Goal: Navigation & Orientation: Find specific page/section

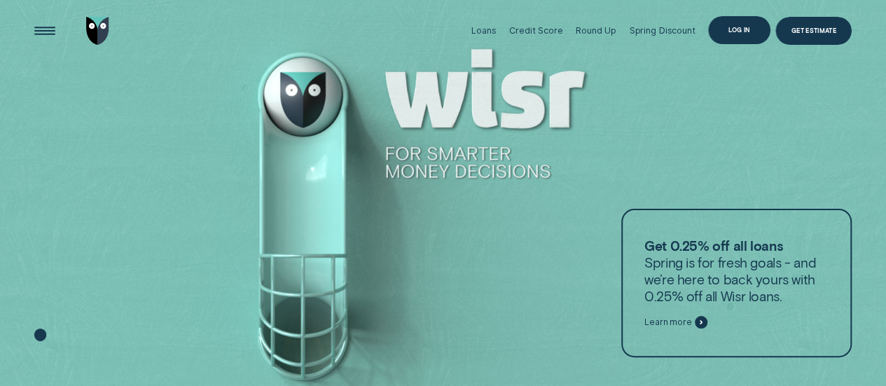
click at [735, 36] on div "Log in" at bounding box center [739, 30] width 62 height 28
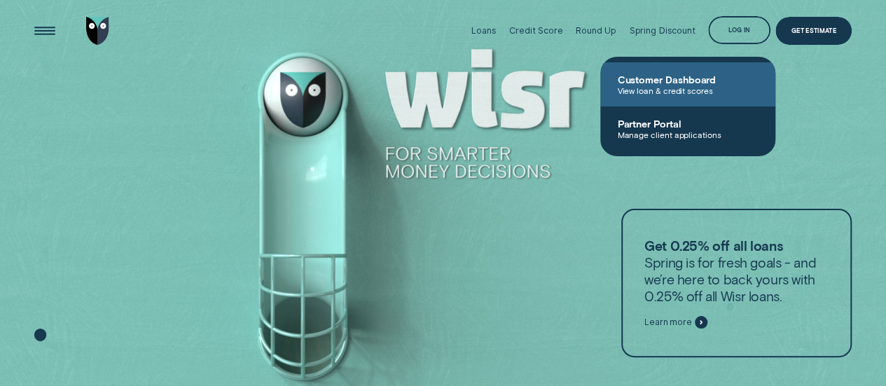
click at [683, 78] on span "Customer Dashboard" at bounding box center [687, 80] width 141 height 12
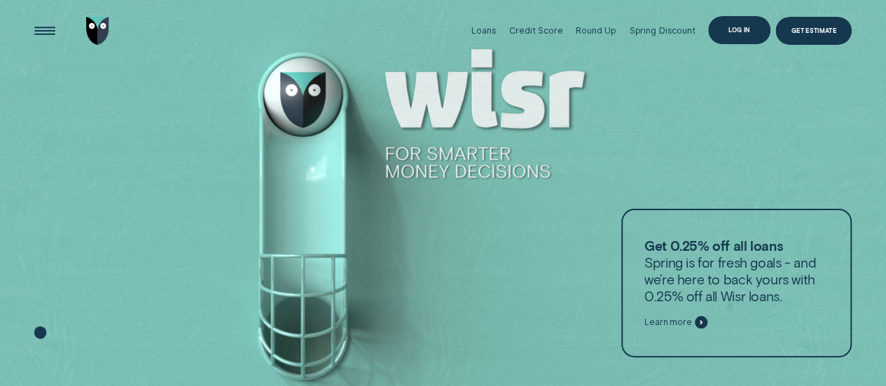
click at [723, 30] on div "Log in" at bounding box center [739, 30] width 62 height 28
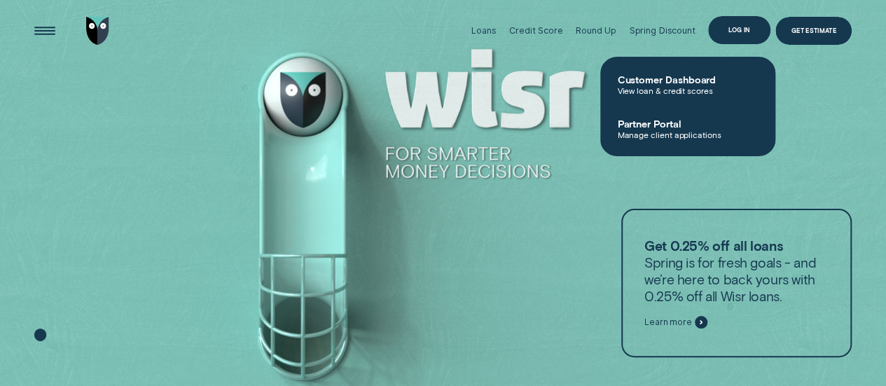
click at [744, 23] on div "Log in" at bounding box center [739, 30] width 62 height 28
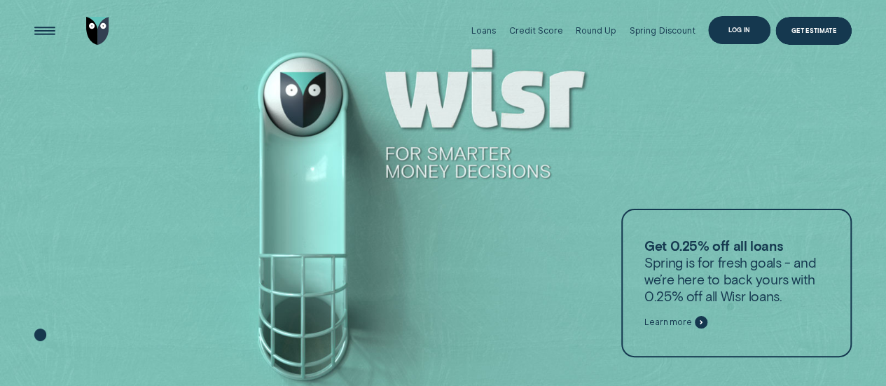
click at [735, 30] on div "Log in" at bounding box center [739, 30] width 22 height 6
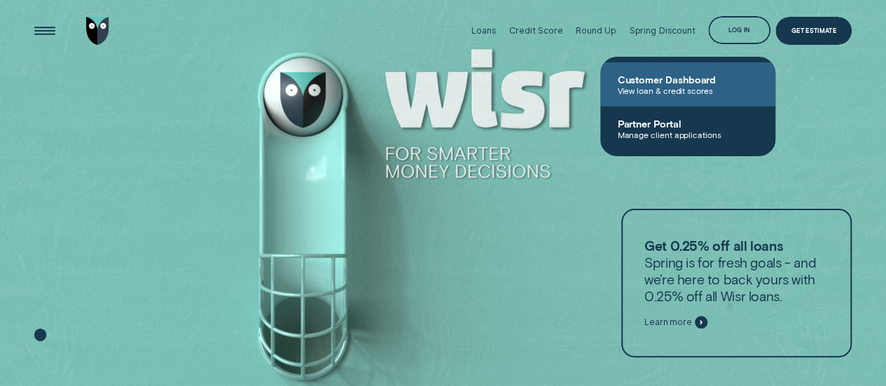
click at [671, 82] on span "Customer Dashboard" at bounding box center [687, 80] width 141 height 12
